Goal: Task Accomplishment & Management: Manage account settings

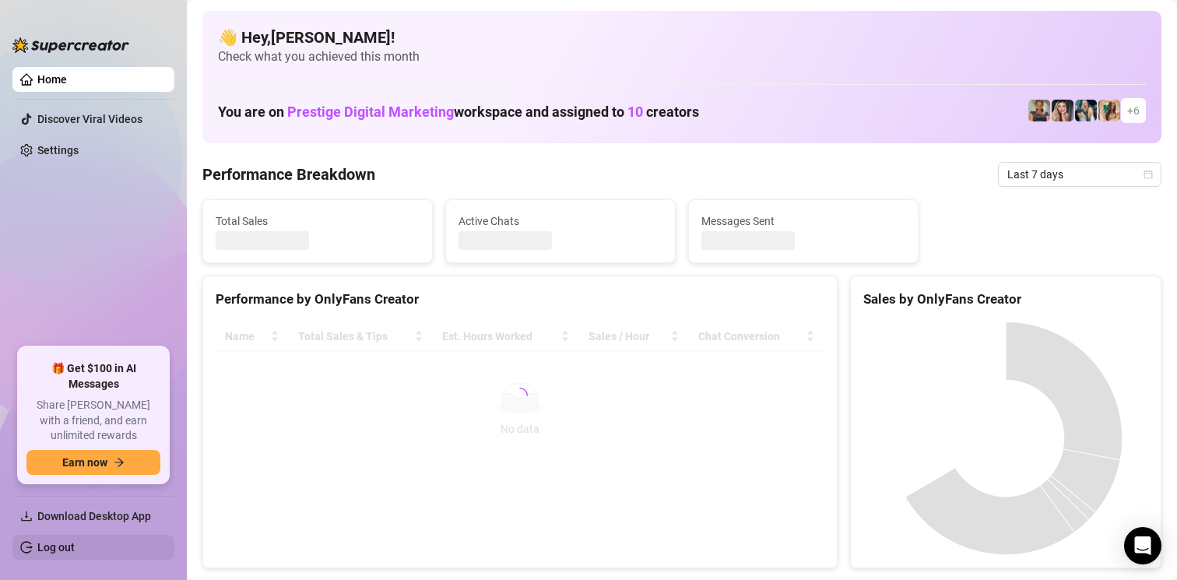
click at [75, 550] on link "Log out" at bounding box center [55, 547] width 37 height 12
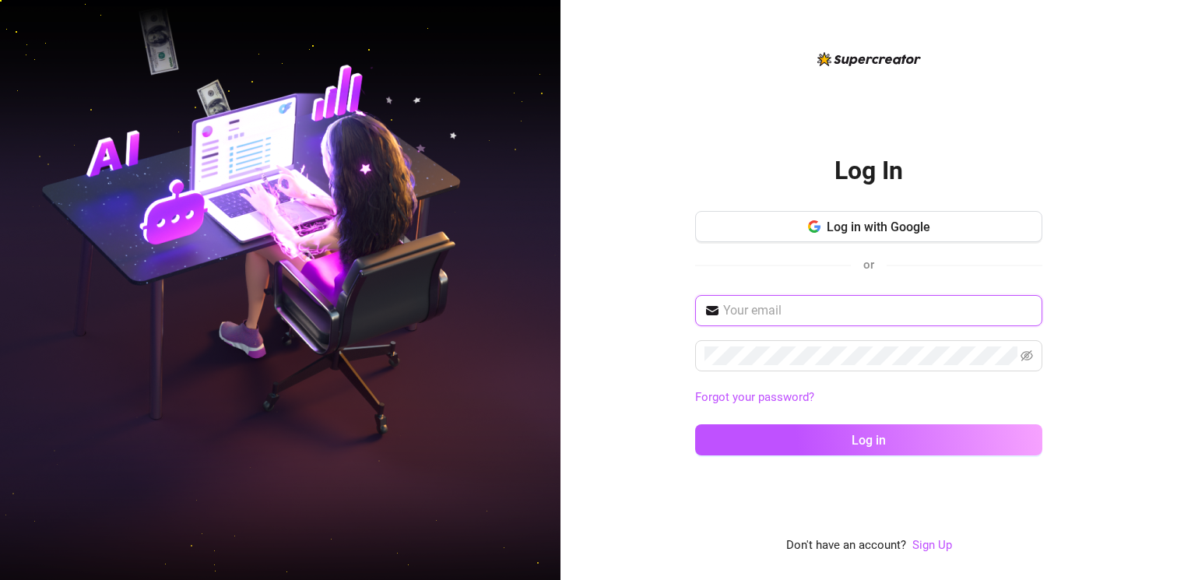
click at [750, 311] on input "text" at bounding box center [878, 310] width 310 height 19
click at [843, 227] on span "Log in with Google" at bounding box center [879, 227] width 104 height 15
